Goal: Task Accomplishment & Management: Manage account settings

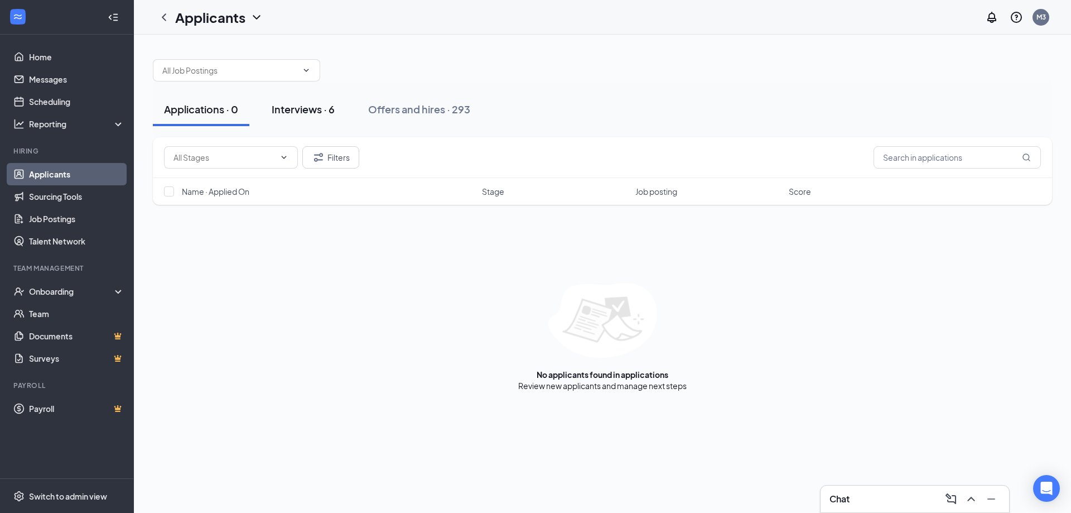
click at [305, 108] on div "Interviews · 6" at bounding box center [303, 109] width 63 height 14
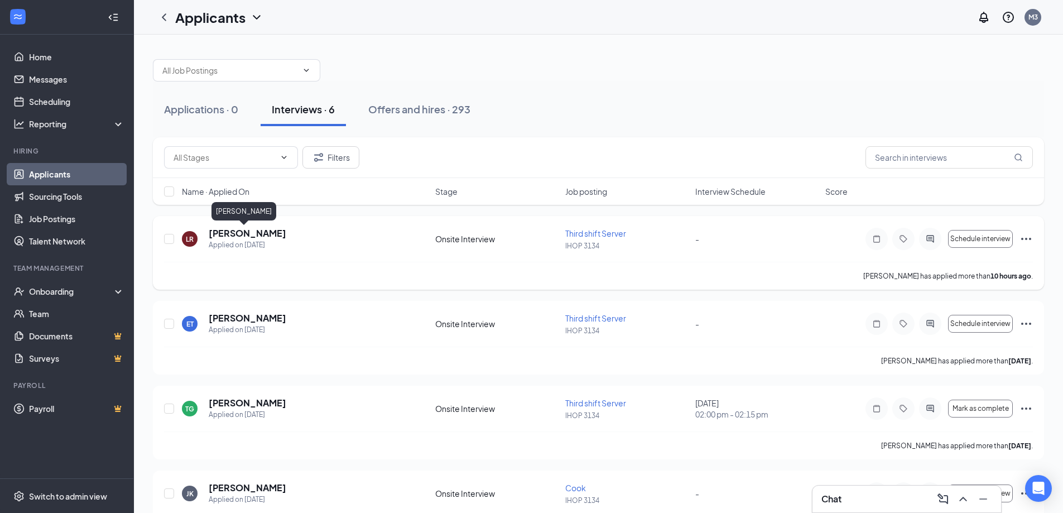
click at [253, 228] on h5 "[PERSON_NAME]" at bounding box center [248, 233] width 78 height 12
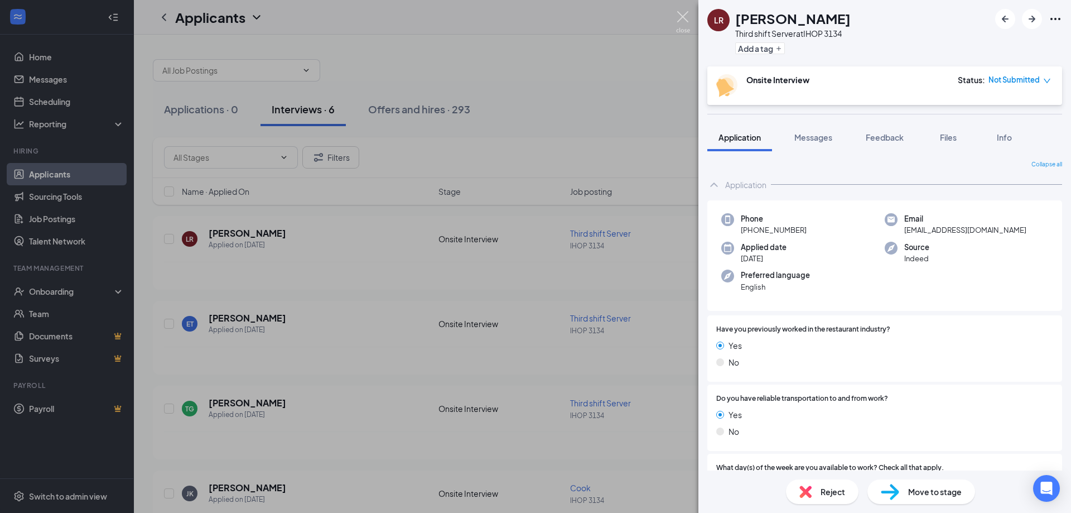
click at [685, 11] on img at bounding box center [683, 22] width 14 height 22
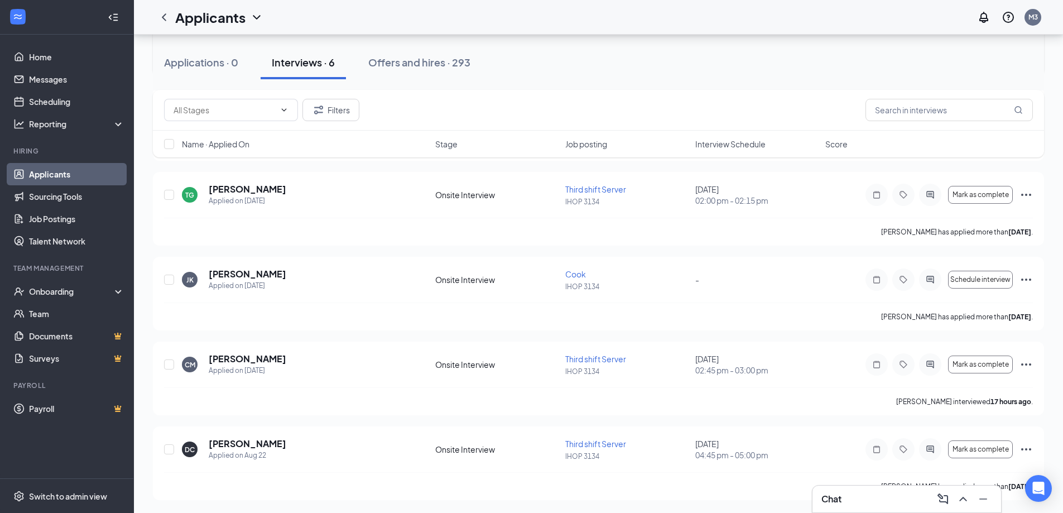
scroll to position [214, 0]
click at [62, 102] on link "Scheduling" at bounding box center [76, 101] width 95 height 22
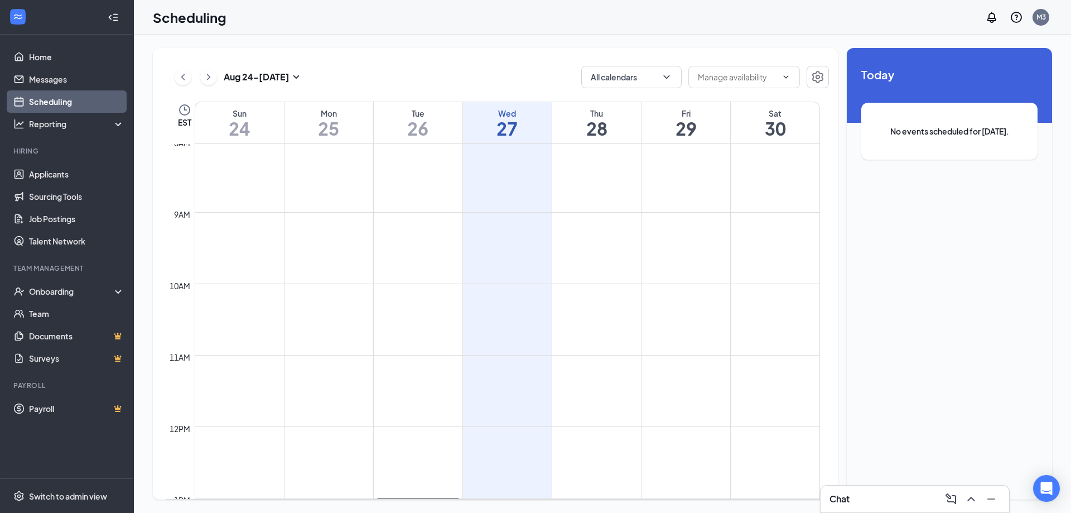
scroll to position [493, 0]
click at [45, 82] on link "Messages" at bounding box center [76, 79] width 95 height 22
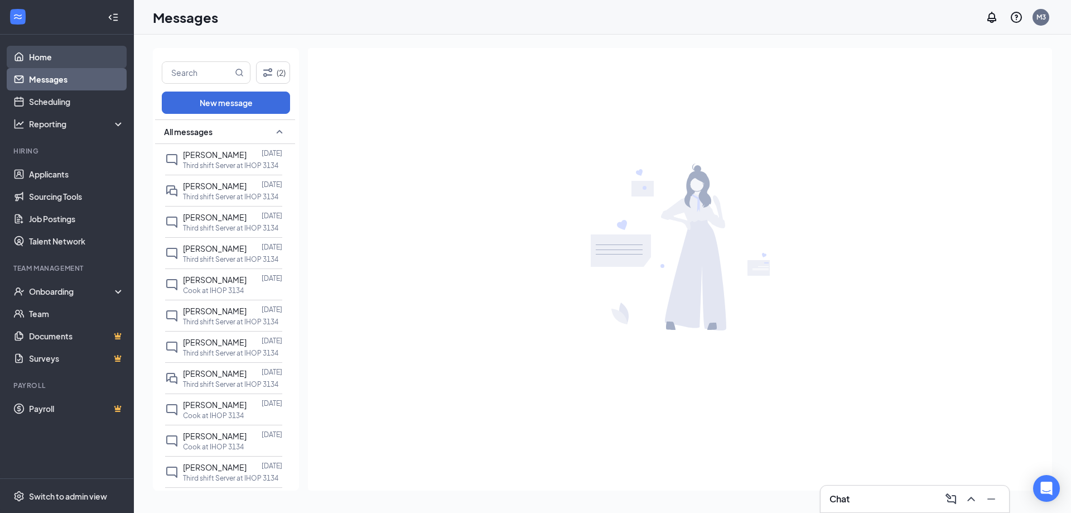
click at [47, 56] on link "Home" at bounding box center [76, 57] width 95 height 22
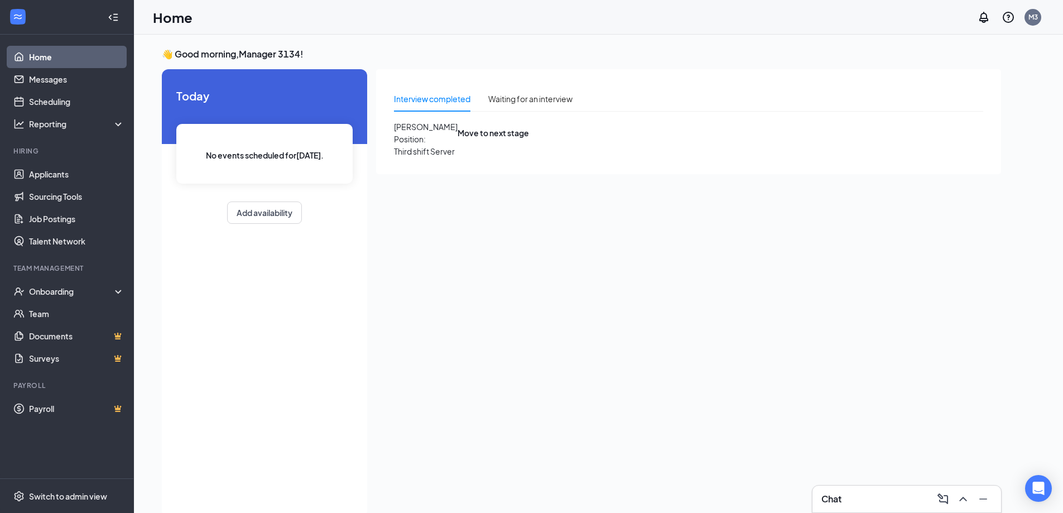
click at [458, 133] on span "[PERSON_NAME]" at bounding box center [426, 127] width 64 height 12
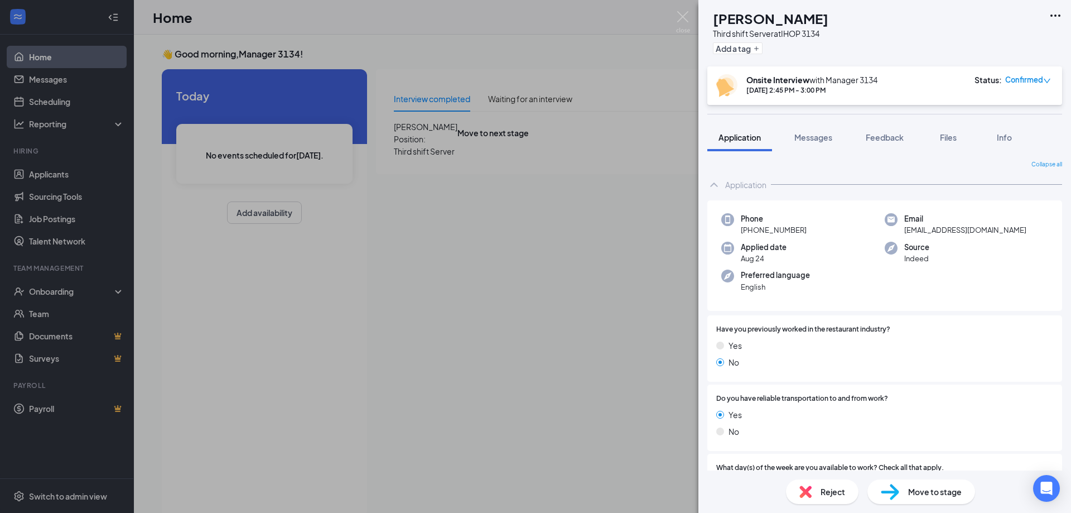
click at [1044, 78] on icon "down" at bounding box center [1047, 81] width 8 height 8
click at [977, 140] on span "Mark complete" at bounding box center [986, 146] width 76 height 12
click at [685, 15] on img at bounding box center [683, 22] width 14 height 22
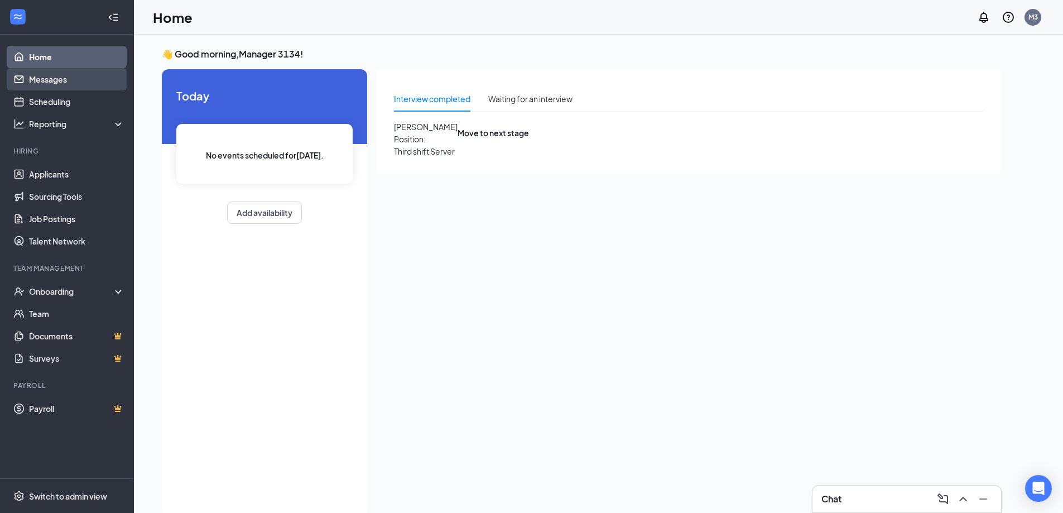
click at [53, 75] on link "Messages" at bounding box center [76, 79] width 95 height 22
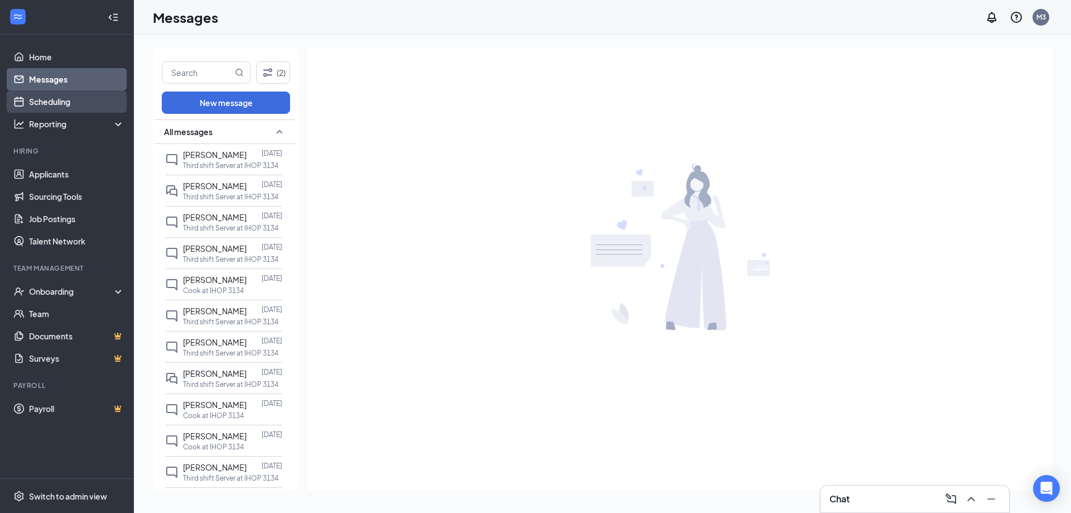
click at [48, 94] on link "Scheduling" at bounding box center [76, 101] width 95 height 22
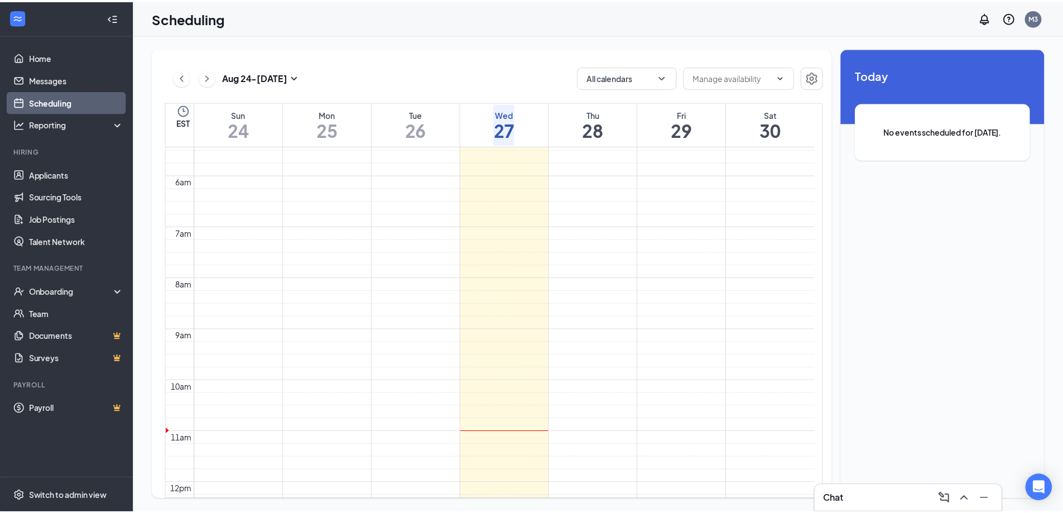
scroll to position [214, 0]
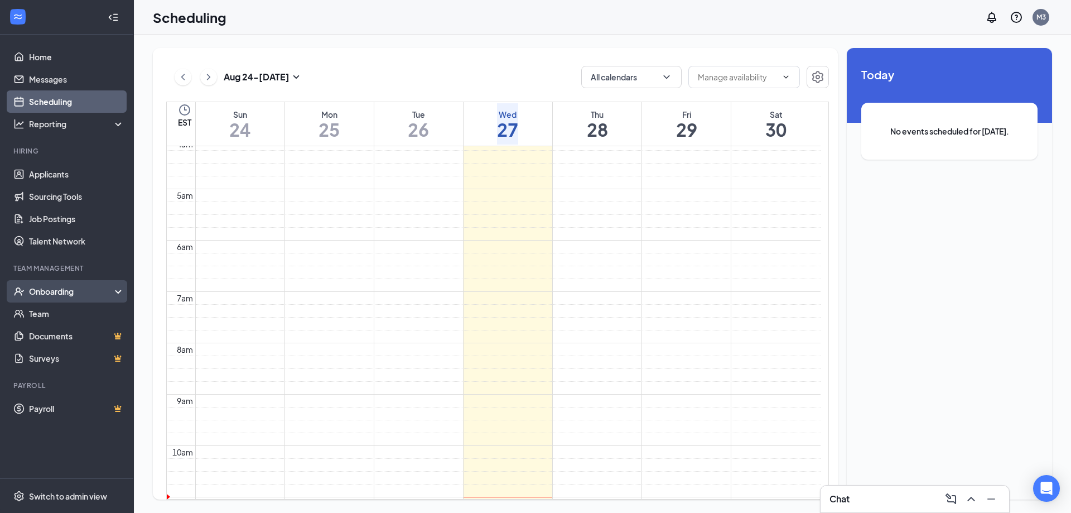
click at [38, 293] on div "Onboarding" at bounding box center [72, 291] width 86 height 11
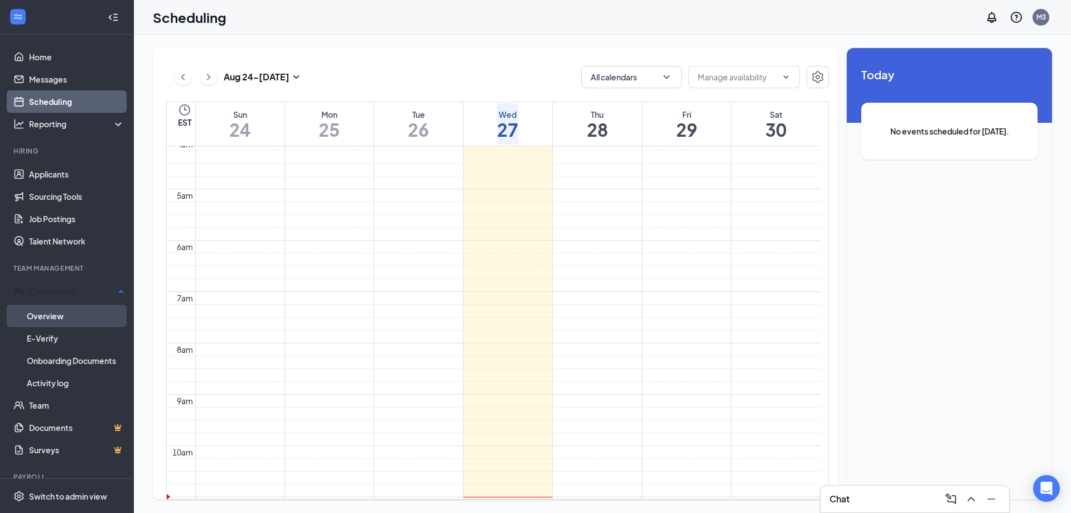
click at [42, 317] on link "Overview" at bounding box center [76, 316] width 98 height 22
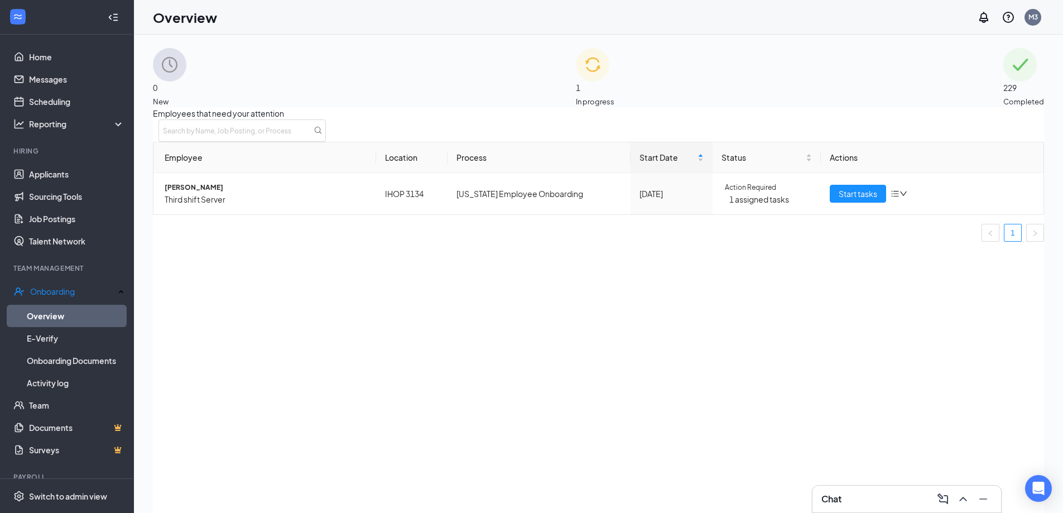
click at [576, 81] on div "1 In progress" at bounding box center [595, 77] width 38 height 59
click at [839, 200] on span "Start tasks" at bounding box center [858, 193] width 38 height 12
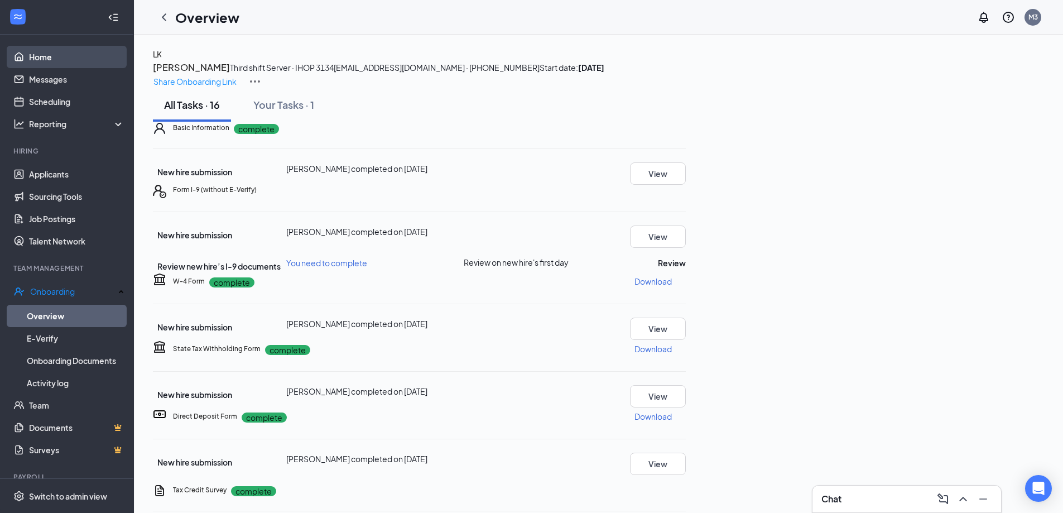
click at [36, 65] on link "Home" at bounding box center [76, 57] width 95 height 22
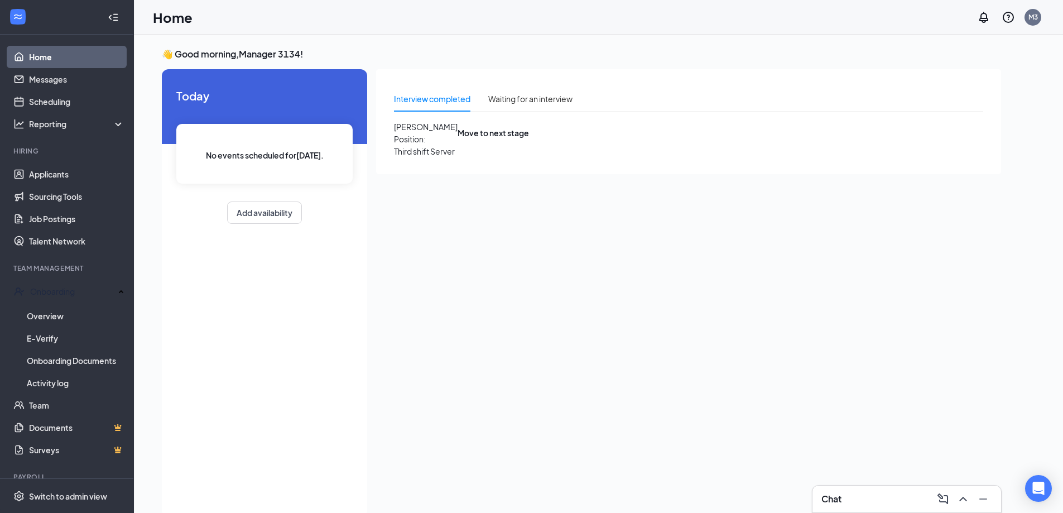
click at [450, 133] on span "[PERSON_NAME]" at bounding box center [426, 127] width 64 height 12
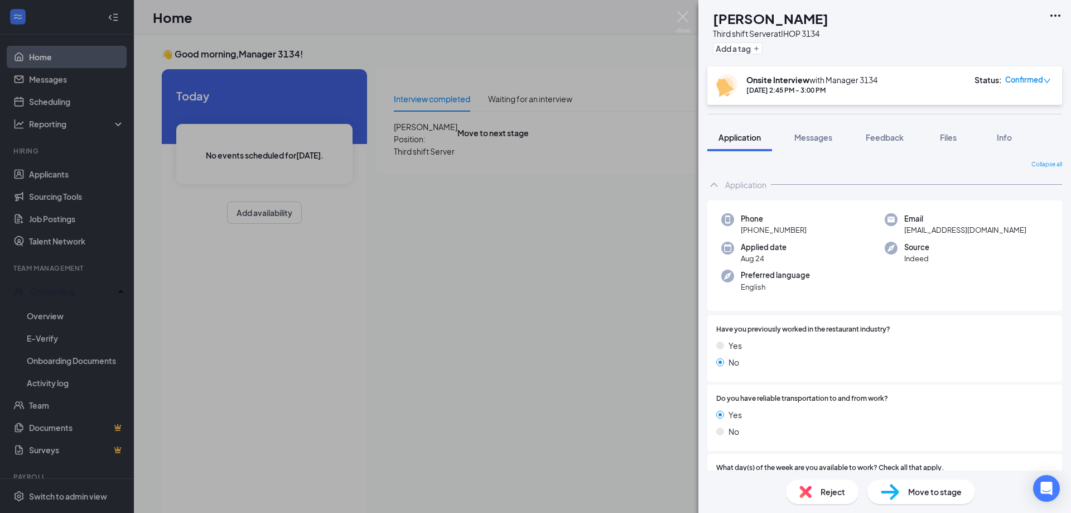
drag, startPoint x: 808, startPoint y: 147, endPoint x: 798, endPoint y: 154, distance: 12.1
click at [808, 147] on button "Messages" at bounding box center [813, 137] width 60 height 28
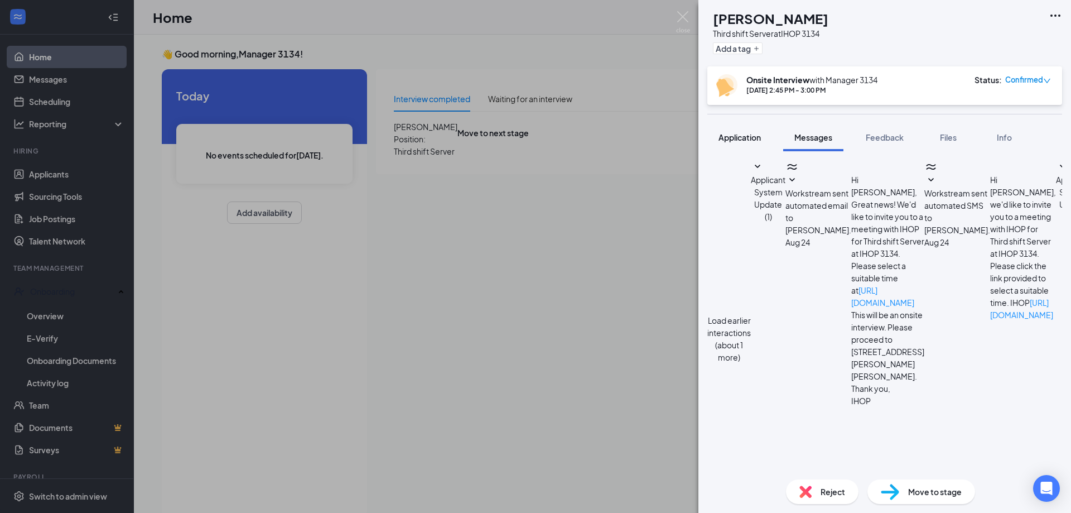
scroll to position [324, 0]
click at [749, 143] on button "Application" at bounding box center [739, 137] width 65 height 28
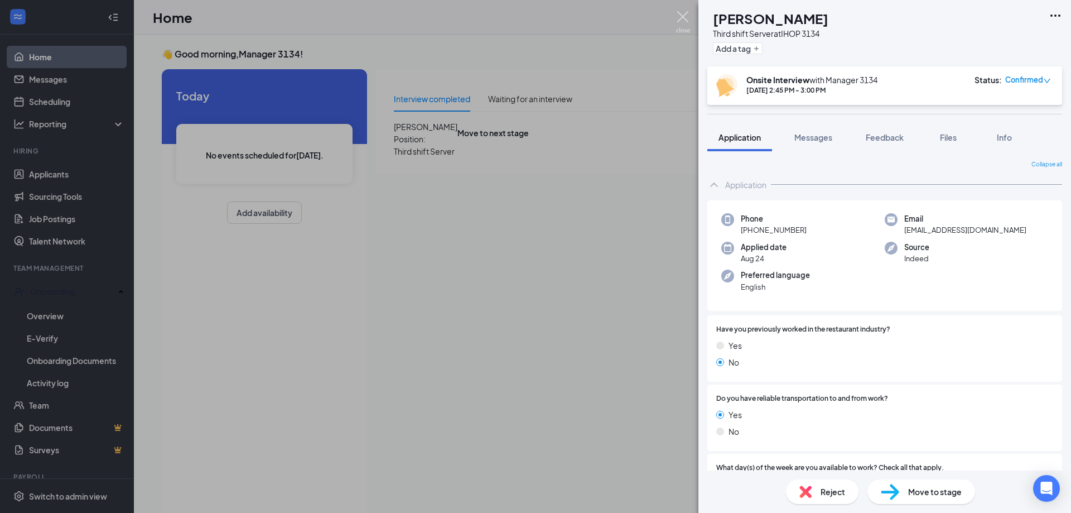
click at [678, 13] on img at bounding box center [683, 22] width 14 height 22
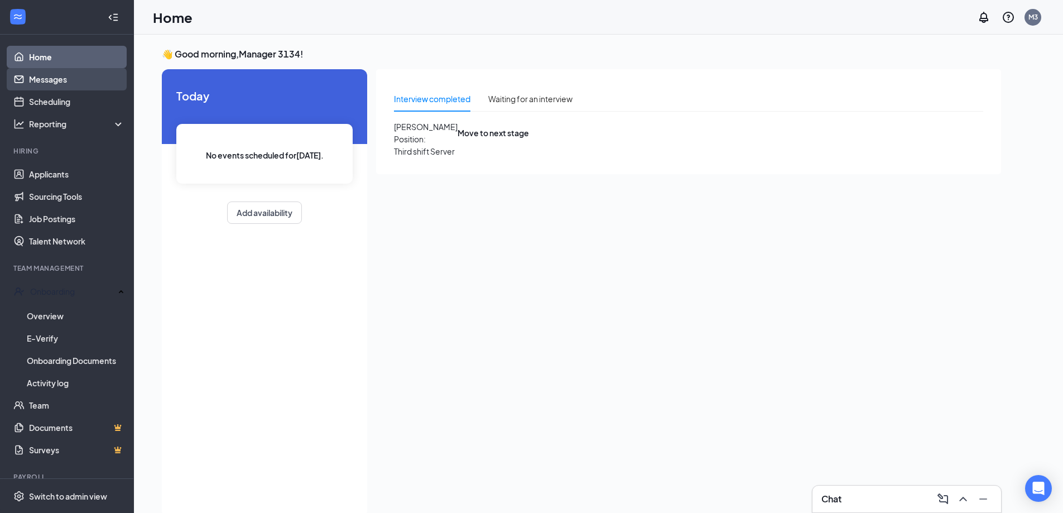
click at [49, 83] on link "Messages" at bounding box center [76, 79] width 95 height 22
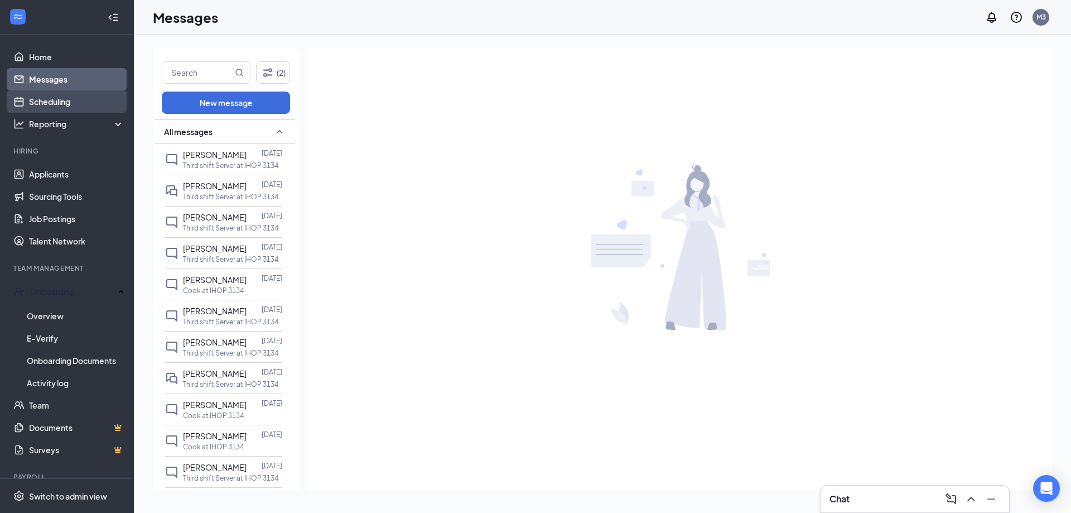
click at [42, 94] on link "Scheduling" at bounding box center [76, 101] width 95 height 22
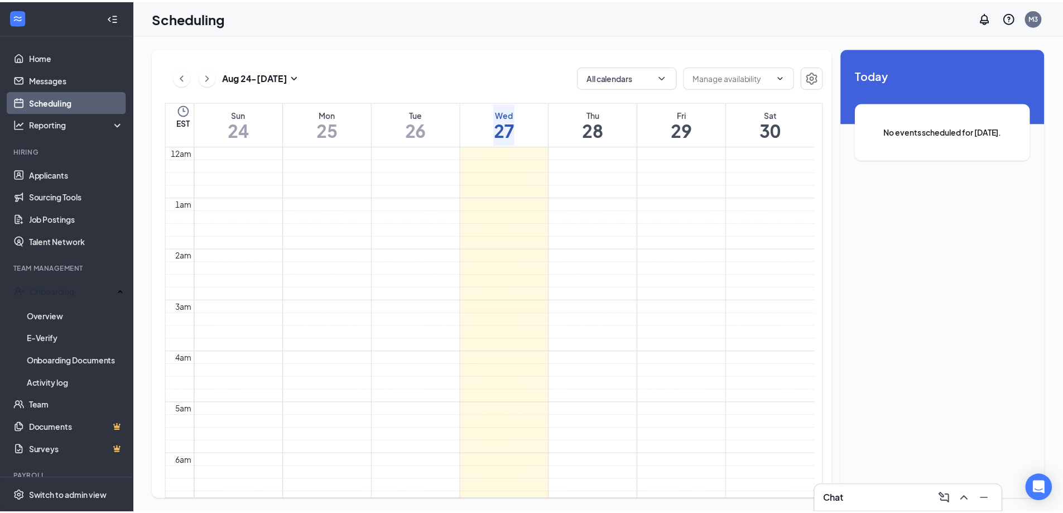
scroll to position [548, 0]
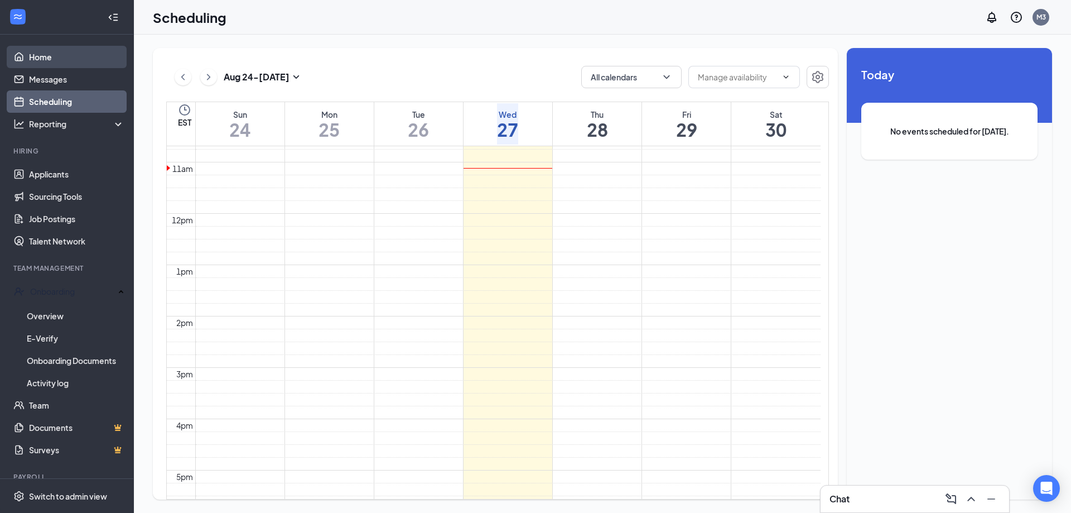
click at [49, 57] on link "Home" at bounding box center [76, 57] width 95 height 22
